Goal: Task Accomplishment & Management: Manage account settings

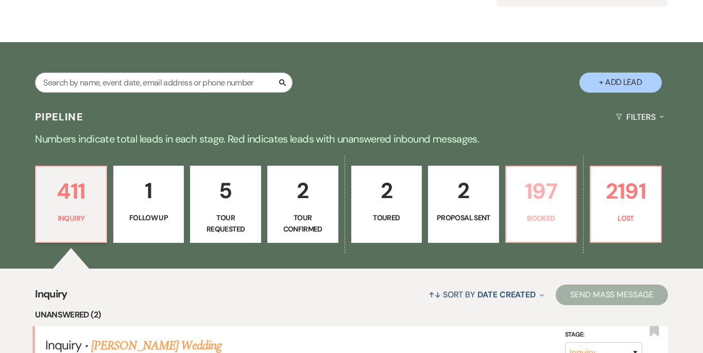
click at [532, 224] on link "197 Booked" at bounding box center [541, 204] width 72 height 77
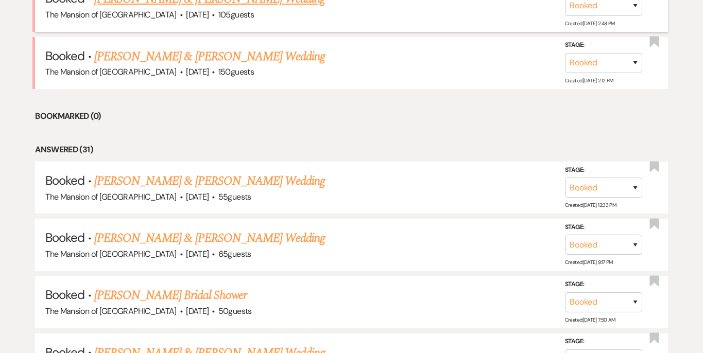
scroll to position [555, 0]
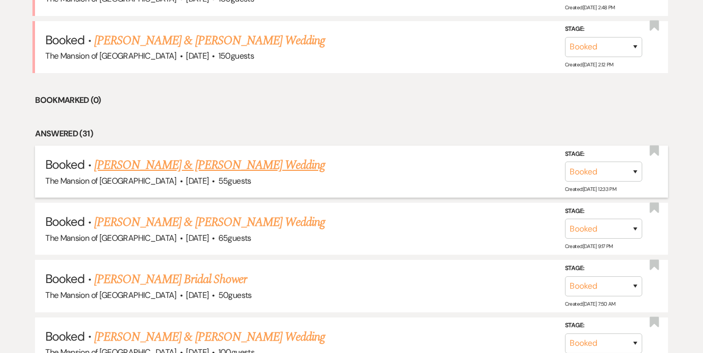
click at [254, 164] on link "[PERSON_NAME] & [PERSON_NAME] Wedding" at bounding box center [209, 165] width 231 height 19
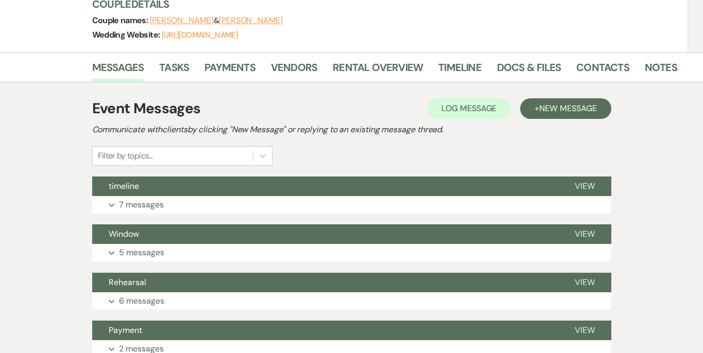
scroll to position [146, 0]
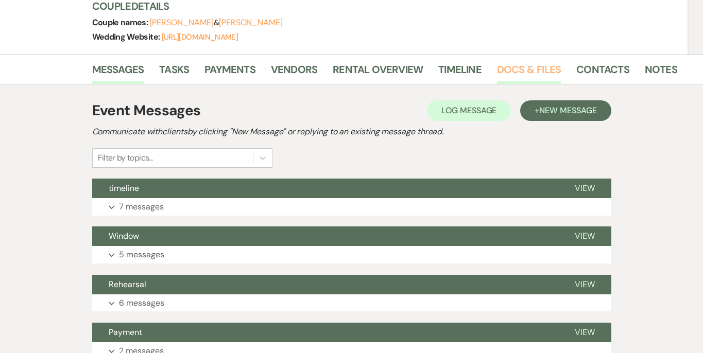
click at [511, 63] on link "Docs & Files" at bounding box center [529, 72] width 64 height 23
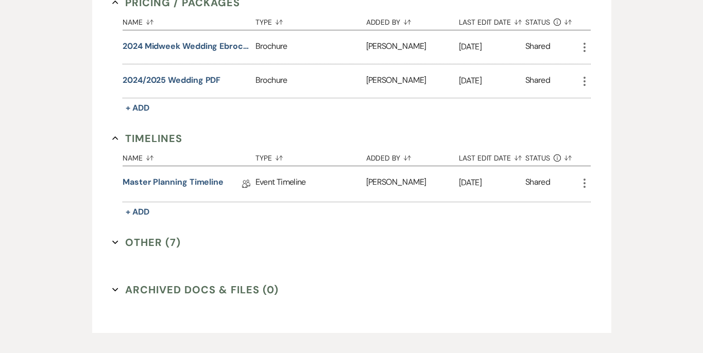
scroll to position [813, 0]
click at [114, 243] on icon "Expand" at bounding box center [115, 242] width 6 height 6
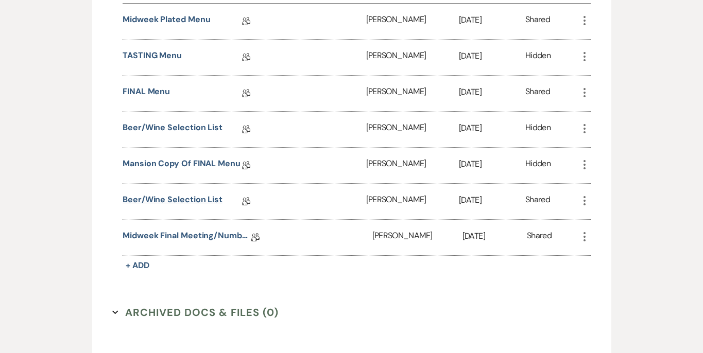
scroll to position [1080, 0]
click at [182, 233] on link "Midweek Final Meeting/Numbers Doc" at bounding box center [187, 237] width 129 height 16
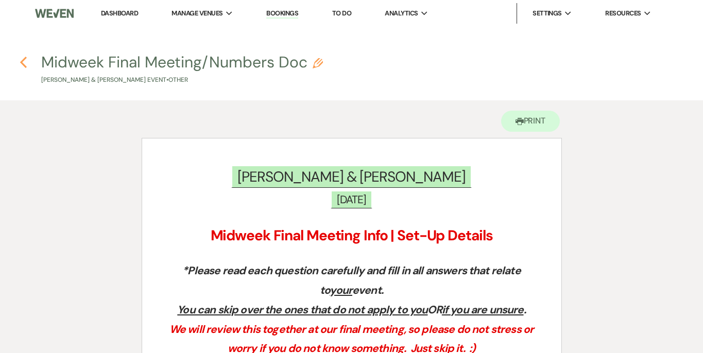
click at [24, 61] on icon "Previous" at bounding box center [24, 62] width 8 height 12
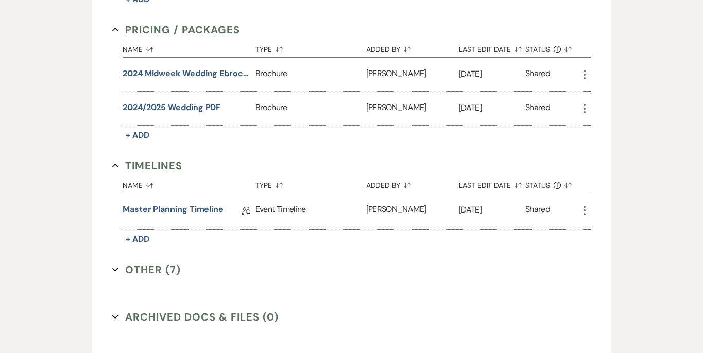
scroll to position [801, 0]
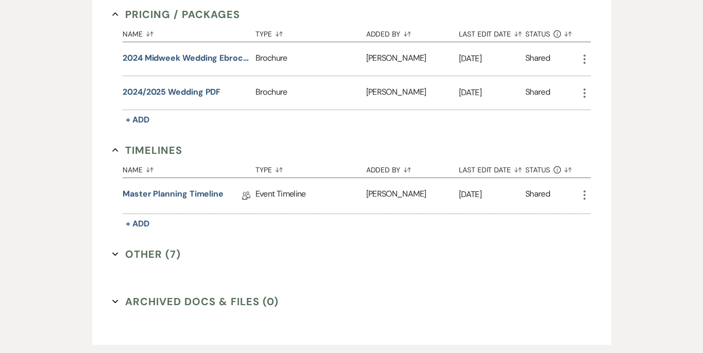
click at [117, 253] on use "button" at bounding box center [115, 254] width 6 height 4
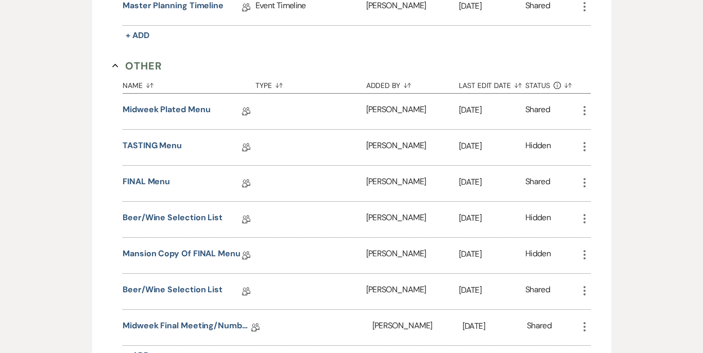
scroll to position [1015, 0]
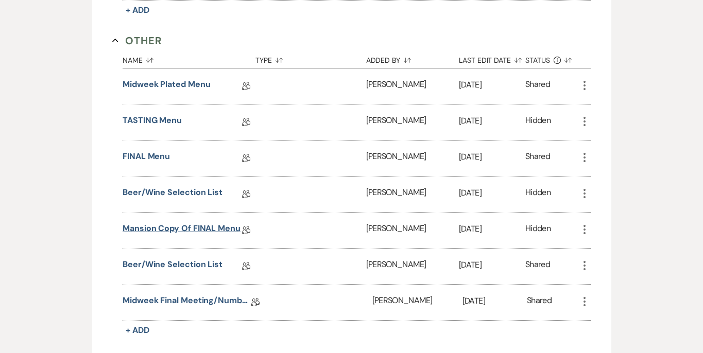
click at [162, 231] on link "Mansion Copy of FINAL Menu" at bounding box center [182, 230] width 118 height 16
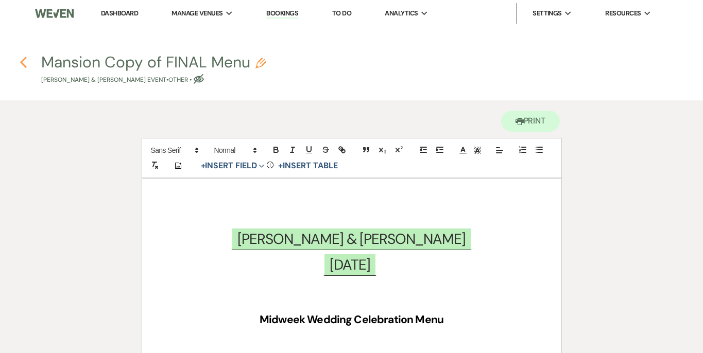
click at [27, 62] on icon "Previous" at bounding box center [24, 62] width 8 height 12
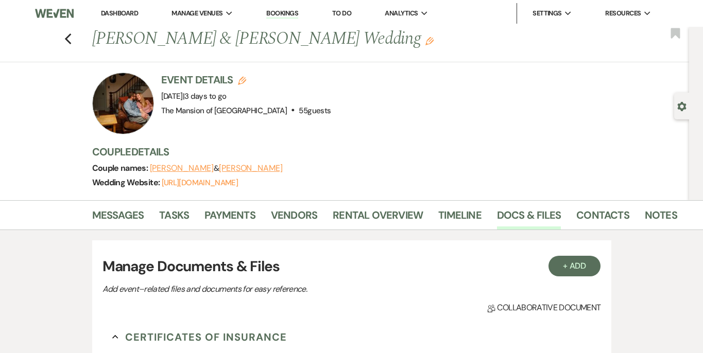
scroll to position [869, 0]
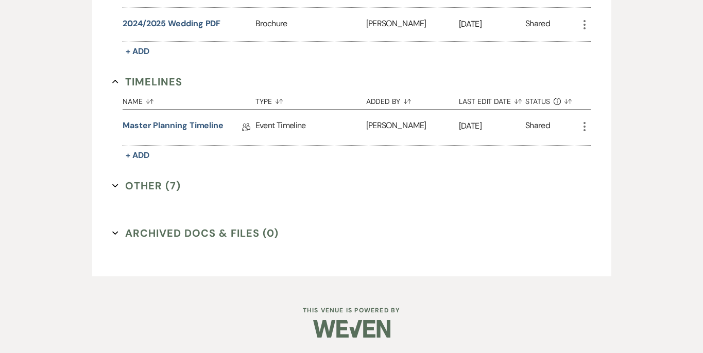
click at [115, 183] on icon "Expand" at bounding box center [115, 186] width 6 height 6
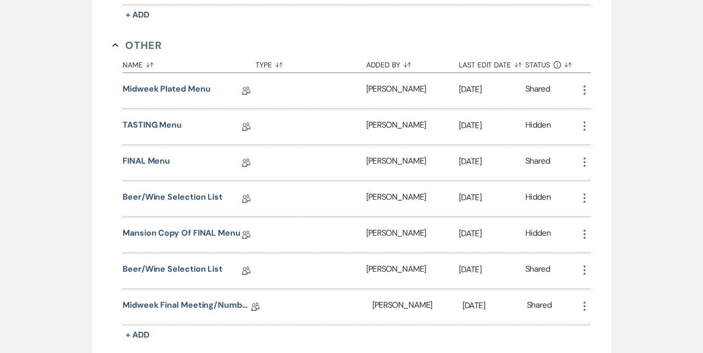
scroll to position [1059, 0]
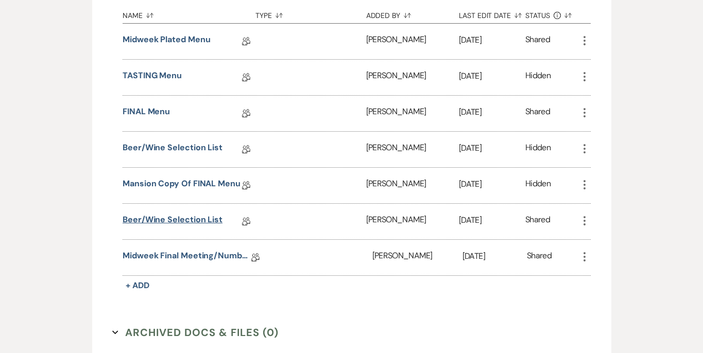
click at [179, 219] on link "Beer/Wine Selection List" at bounding box center [173, 222] width 100 height 16
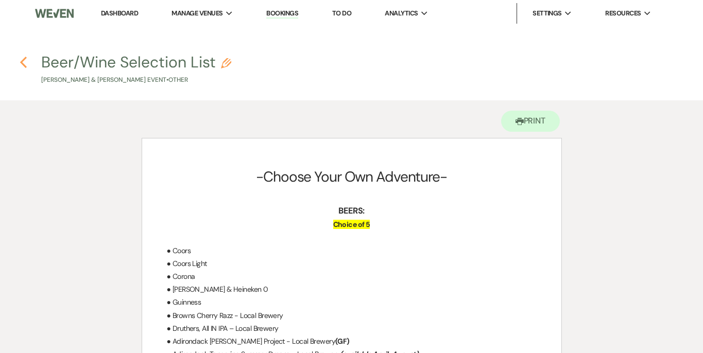
click at [24, 65] on use "button" at bounding box center [23, 62] width 7 height 11
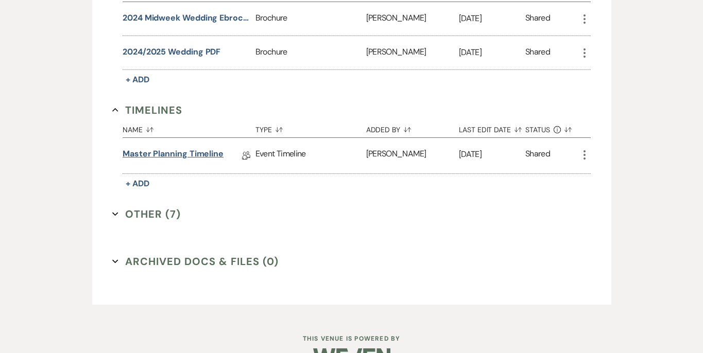
scroll to position [841, 0]
click at [183, 150] on link "Master Planning Timeline" at bounding box center [173, 156] width 101 height 16
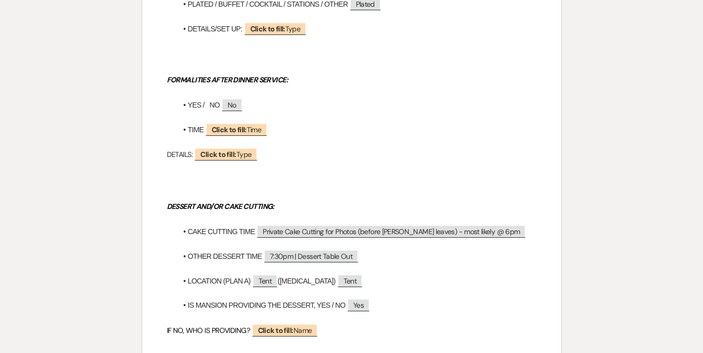
scroll to position [822, 0]
